Goal: Task Accomplishment & Management: Complete application form

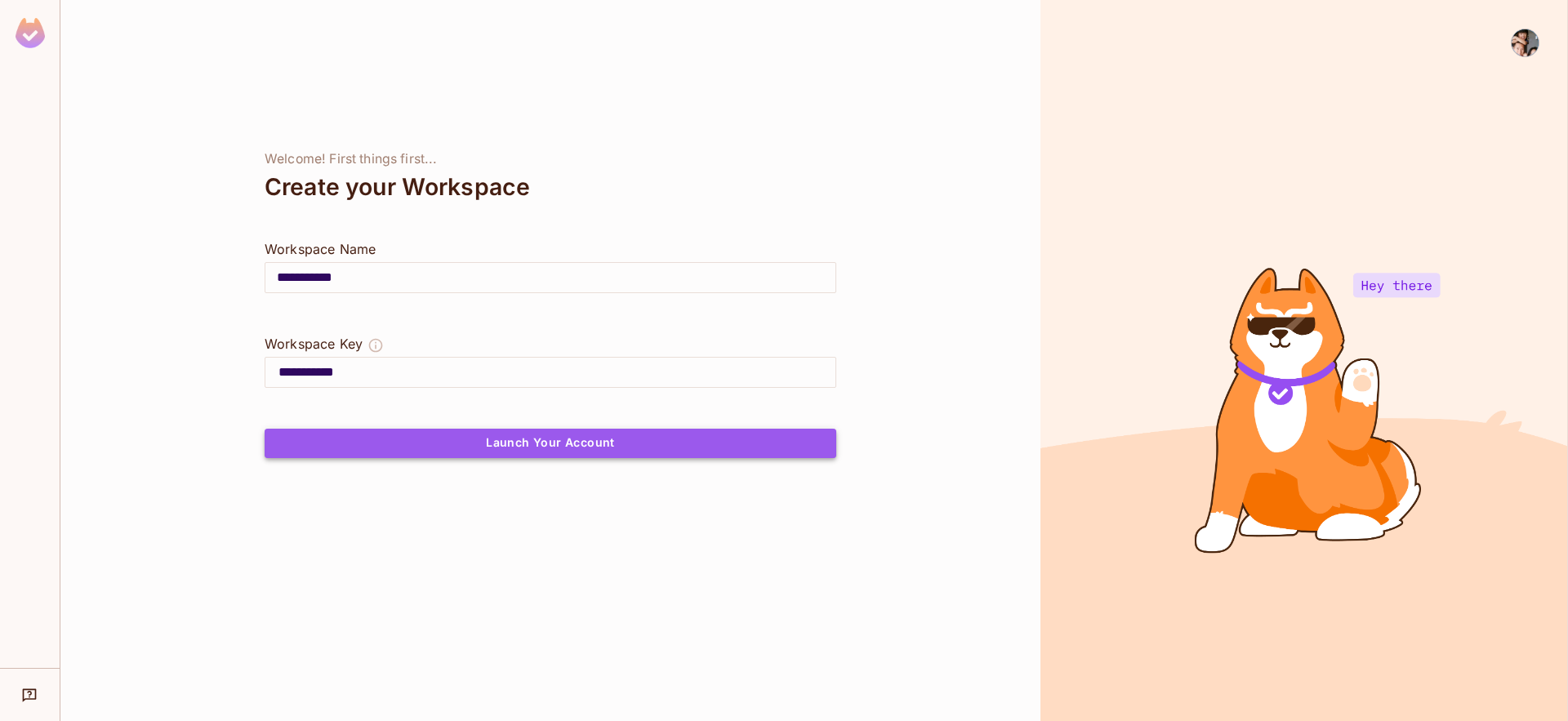
click at [679, 449] on button "Launch Your Account" at bounding box center [551, 443] width 571 height 29
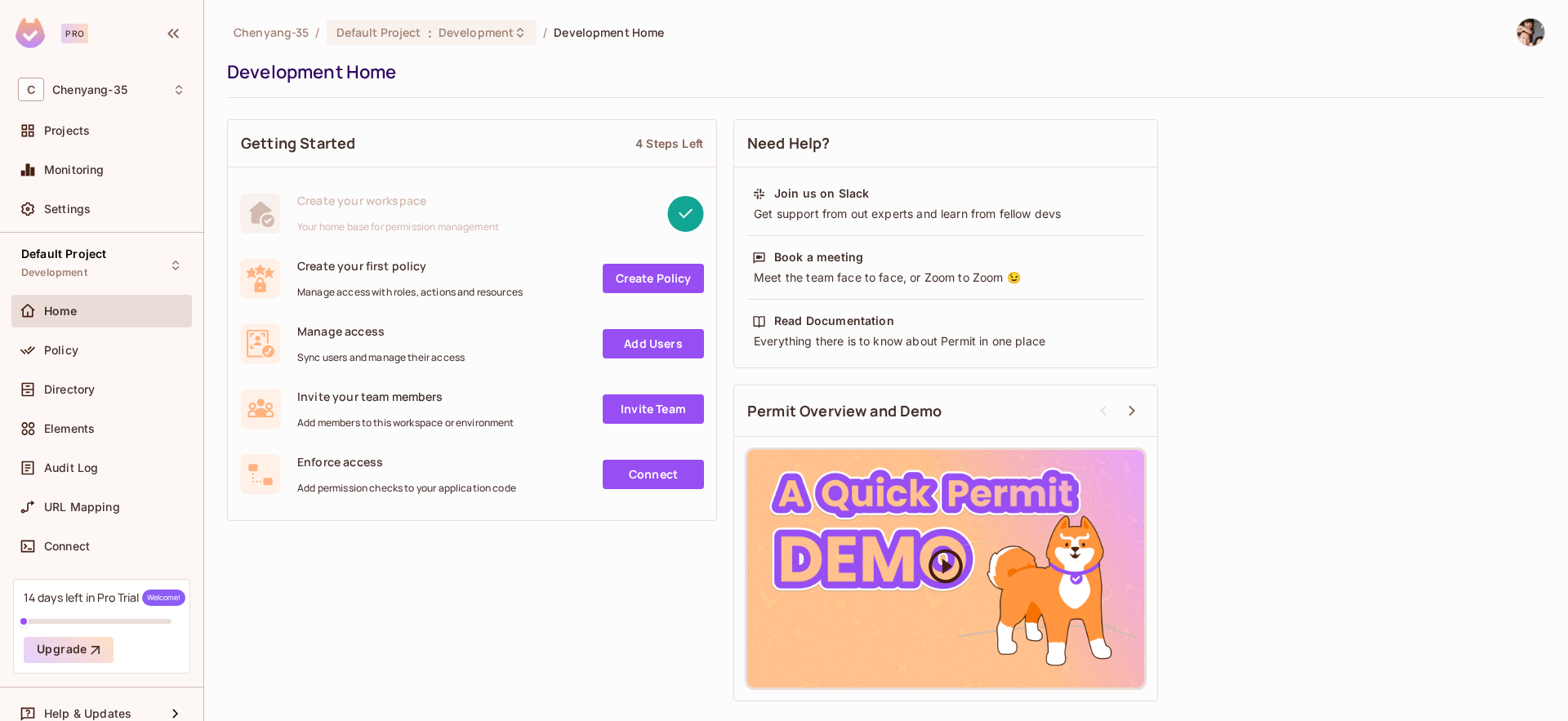
click at [955, 570] on icon at bounding box center [945, 565] width 41 height 41
